Goal: Navigation & Orientation: Find specific page/section

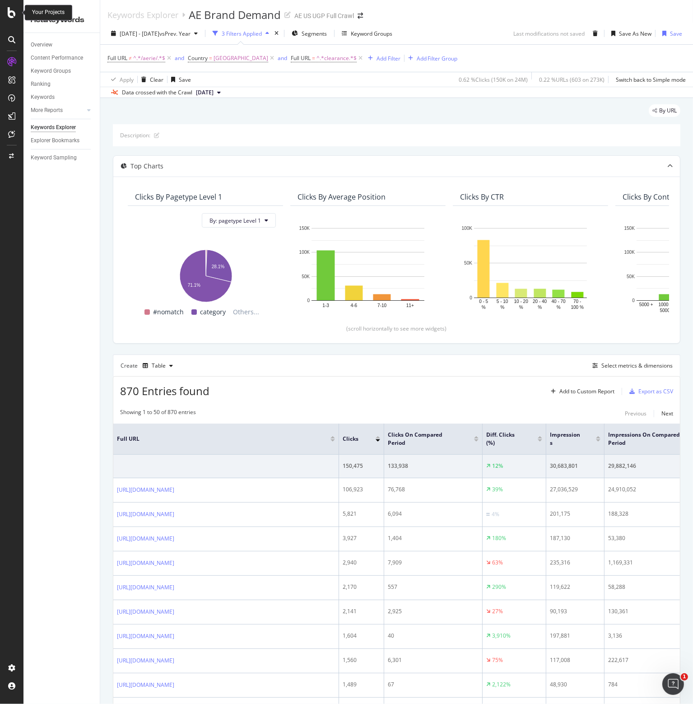
click at [10, 12] on icon at bounding box center [12, 12] width 8 height 11
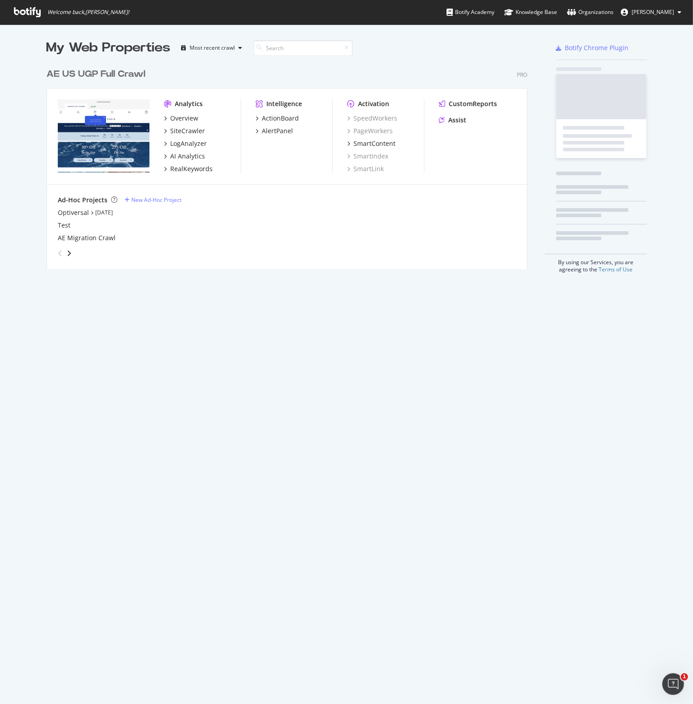
scroll to position [697, 679]
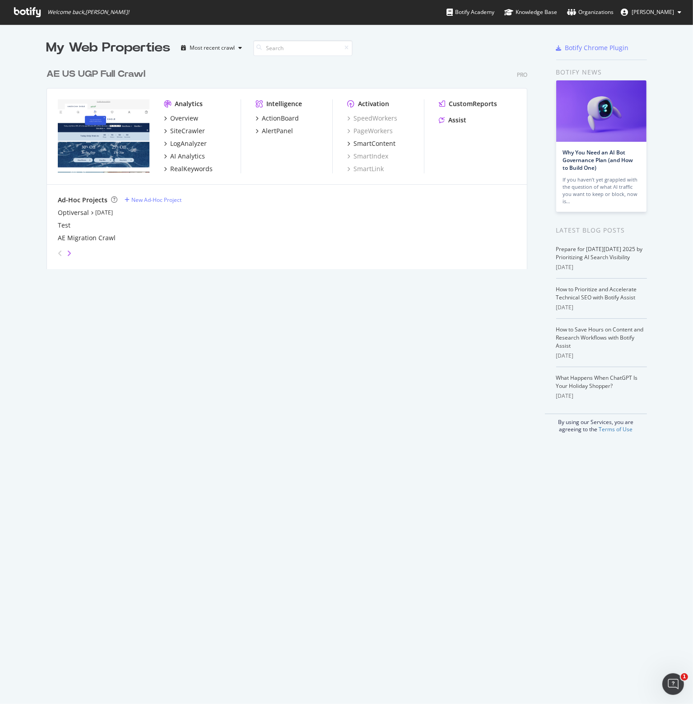
click at [67, 252] on icon "angle-right" at bounding box center [69, 253] width 5 height 7
click at [58, 252] on icon "angle-left" at bounding box center [60, 253] width 5 height 7
click at [88, 72] on div "AE US UGP Full Crawl" at bounding box center [96, 74] width 99 height 13
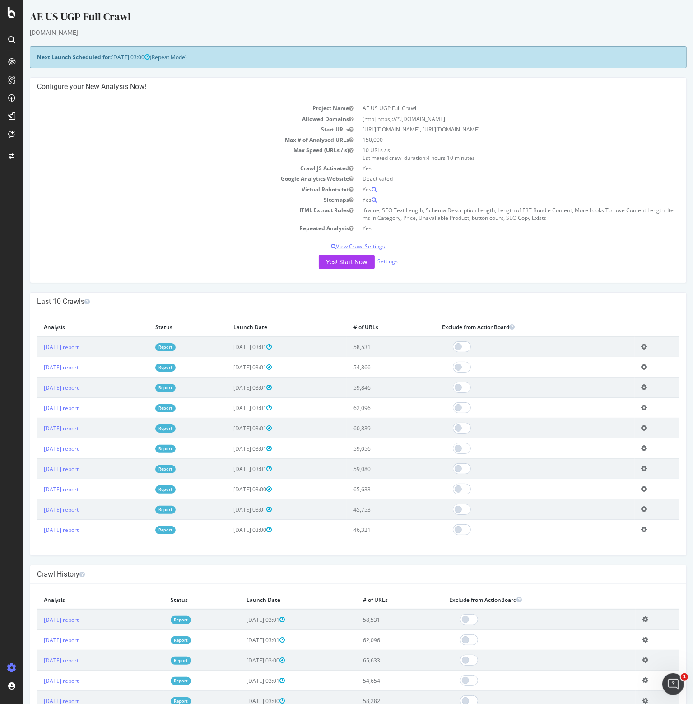
click at [357, 245] on p "View Crawl Settings" at bounding box center [358, 246] width 643 height 8
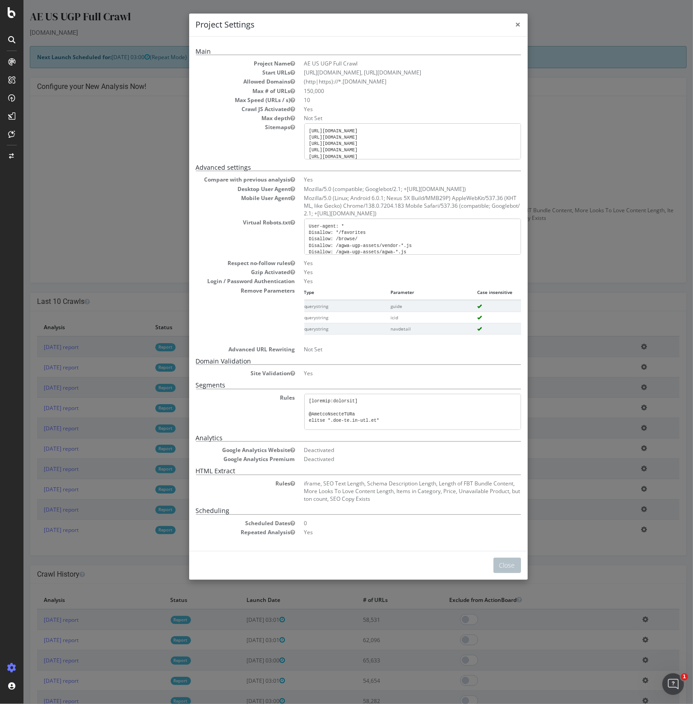
click at [516, 25] on span "×" at bounding box center [518, 24] width 5 height 13
